Goal: Transaction & Acquisition: Book appointment/travel/reservation

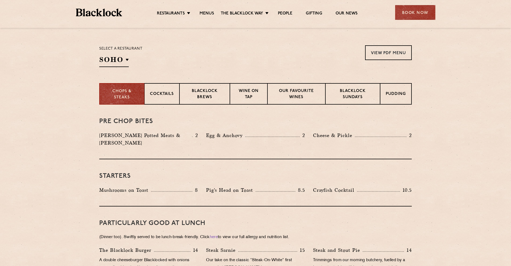
scroll to position [75, 0]
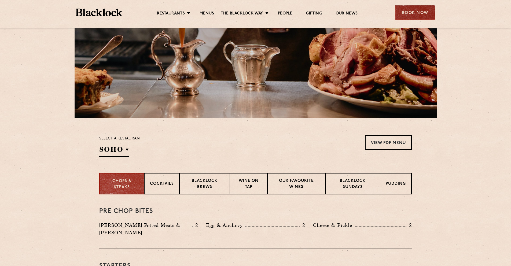
click at [406, 17] on div "Book Now" at bounding box center [415, 12] width 40 height 15
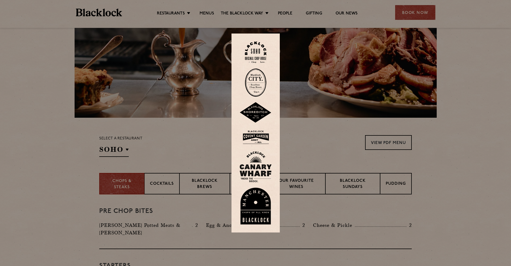
click at [258, 53] on img at bounding box center [255, 53] width 21 height 22
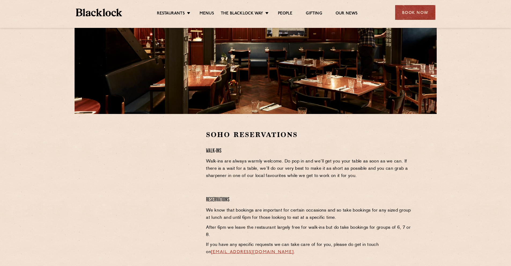
scroll to position [124, 0]
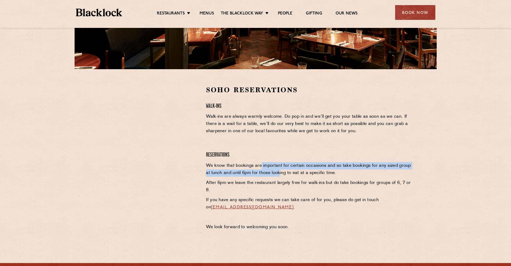
drag, startPoint x: 261, startPoint y: 165, endPoint x: 279, endPoint y: 171, distance: 19.6
click at [279, 171] on p "We know that bookings are important for certain occasions and so take bookings …" at bounding box center [309, 169] width 206 height 14
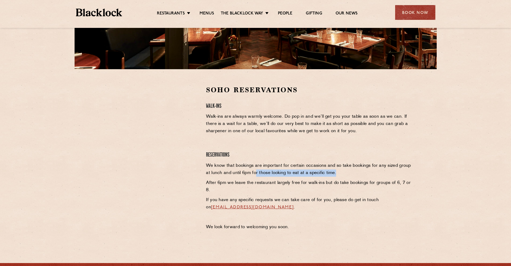
drag, startPoint x: 255, startPoint y: 170, endPoint x: 334, endPoint y: 174, distance: 79.2
click at [334, 174] on p "We know that bookings are important for certain occasions and so take bookings …" at bounding box center [309, 169] width 206 height 14
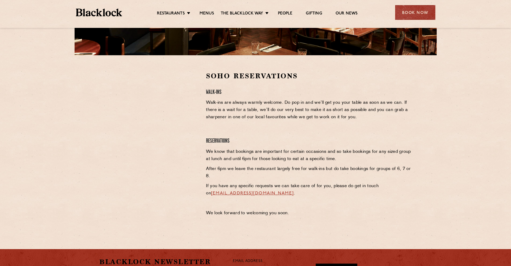
scroll to position [141, 0]
